Goal: Task Accomplishment & Management: Manage account settings

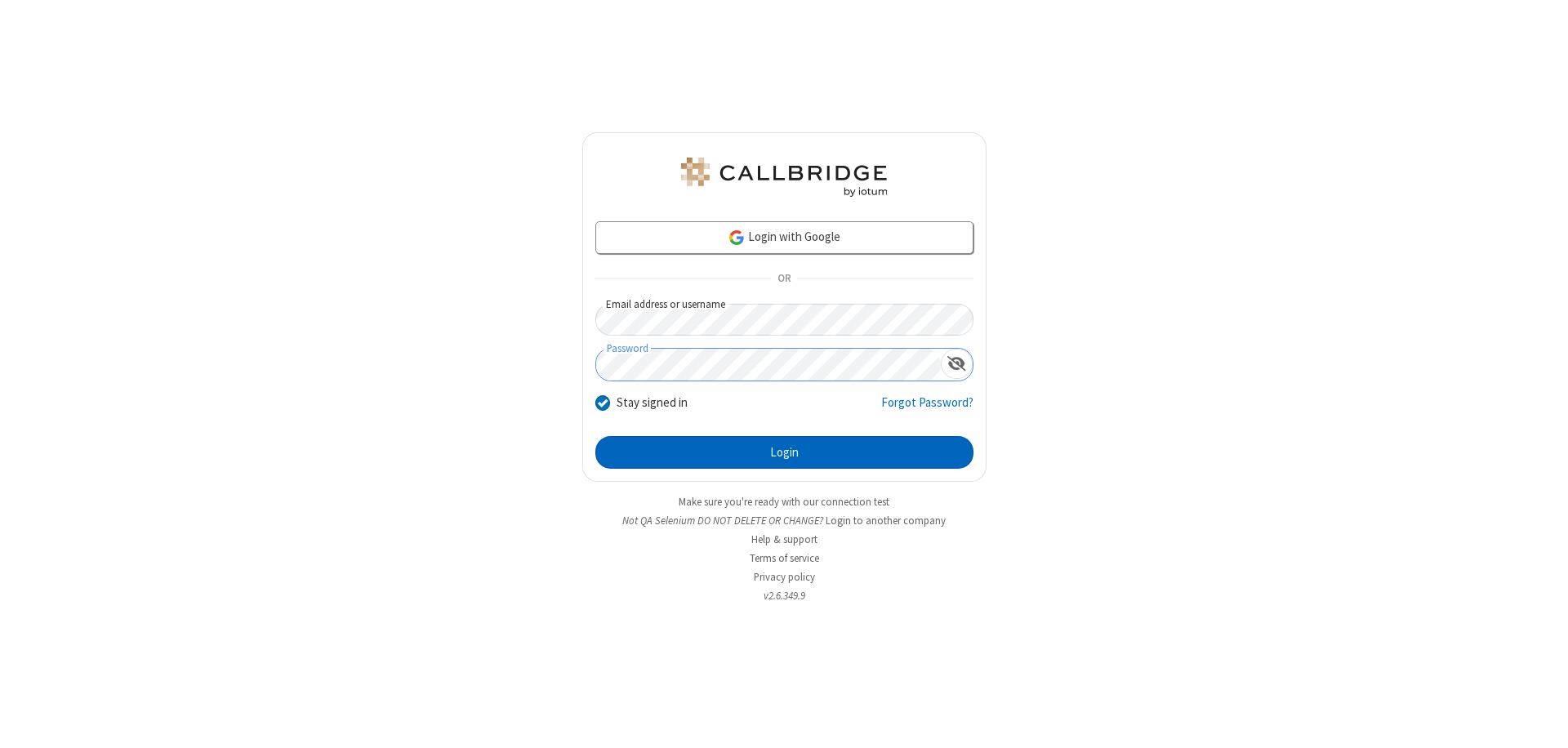
click at [784, 452] on button "Login" at bounding box center [784, 452] width 378 height 33
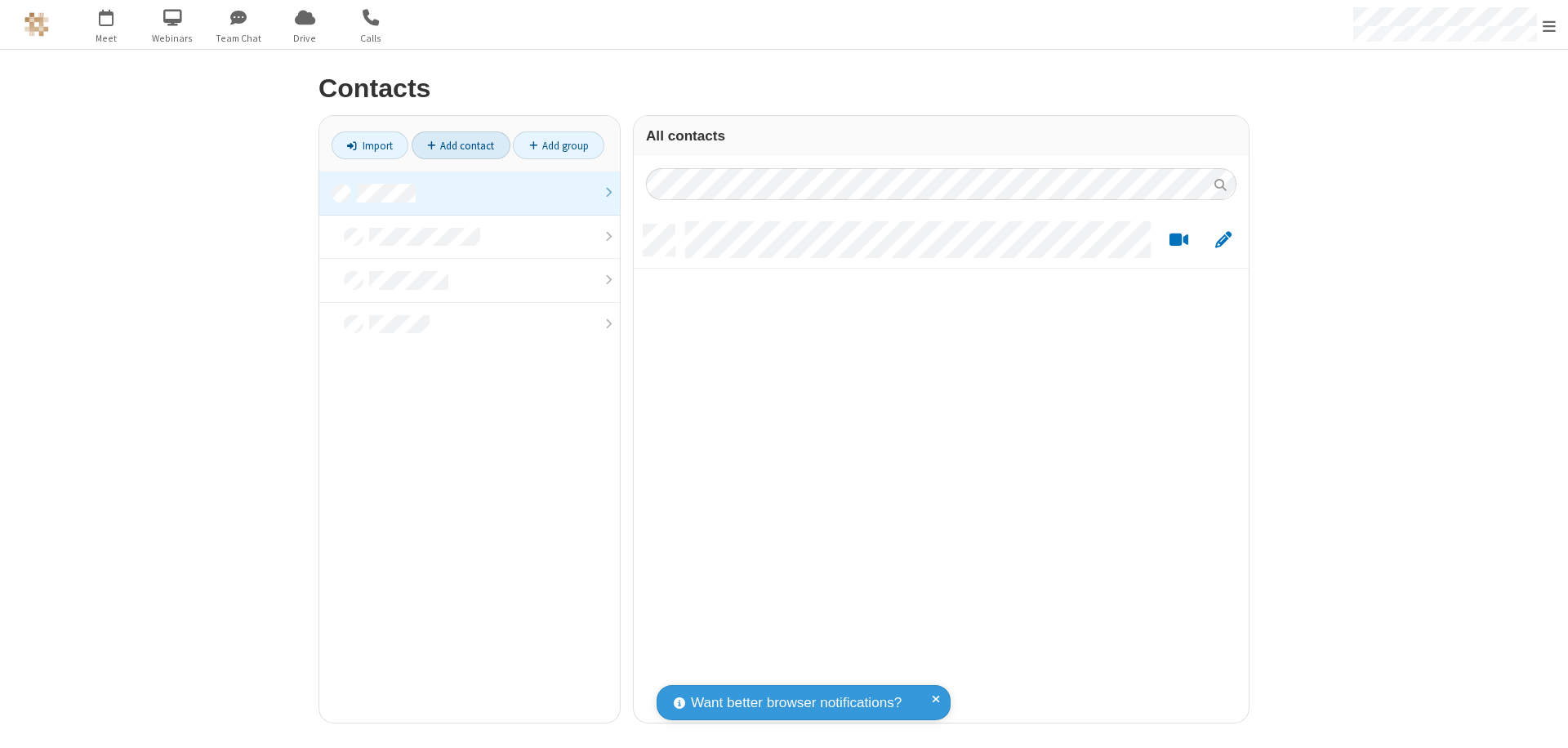
click at [461, 145] on link "Add contact" at bounding box center [461, 145] width 99 height 28
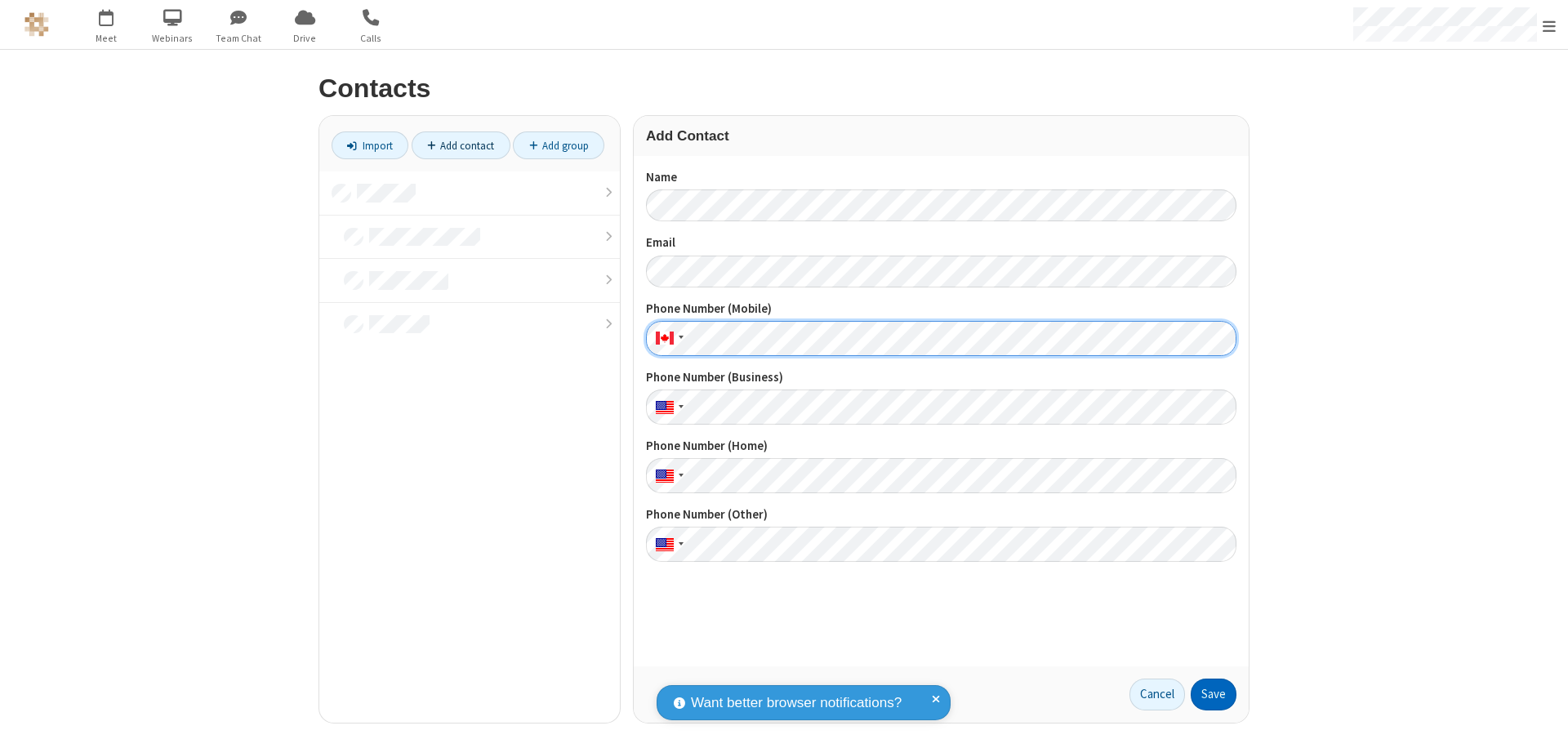
click at [1213, 695] on button "Save" at bounding box center [1213, 695] width 45 height 33
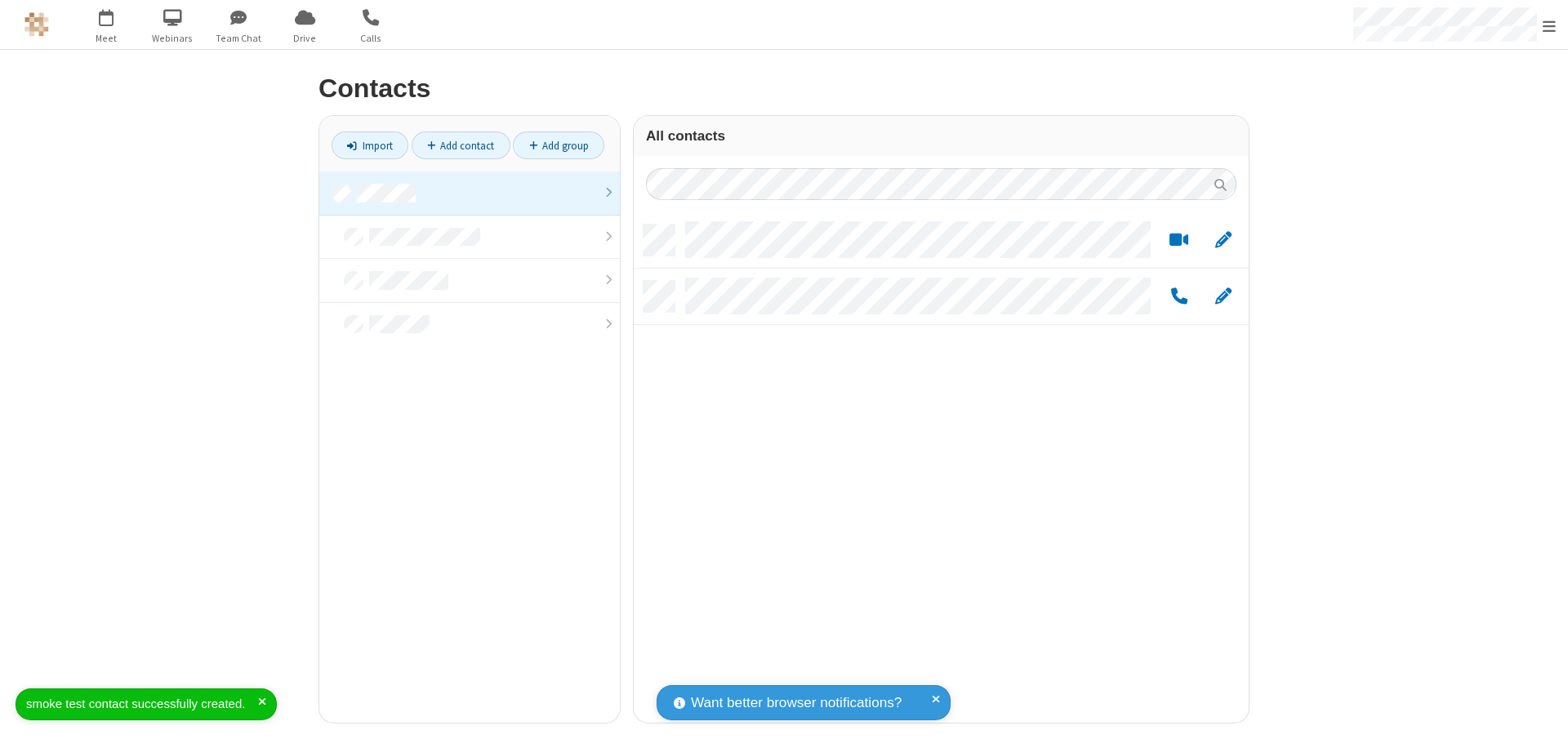
scroll to position [498, 603]
click at [461, 145] on link "Add contact" at bounding box center [461, 145] width 99 height 28
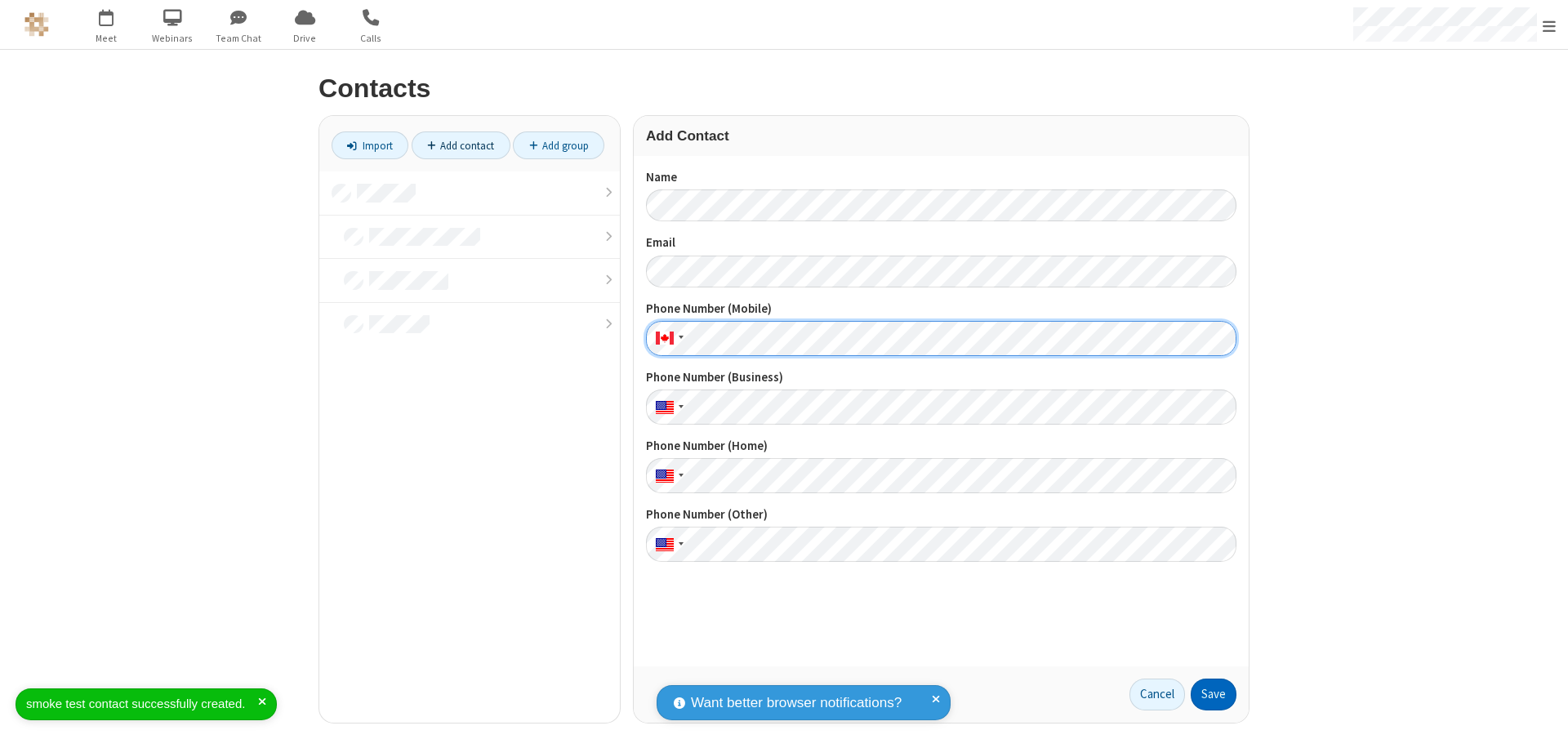
click at [1213, 695] on button "Save" at bounding box center [1213, 695] width 45 height 33
